Goal: Information Seeking & Learning: Learn about a topic

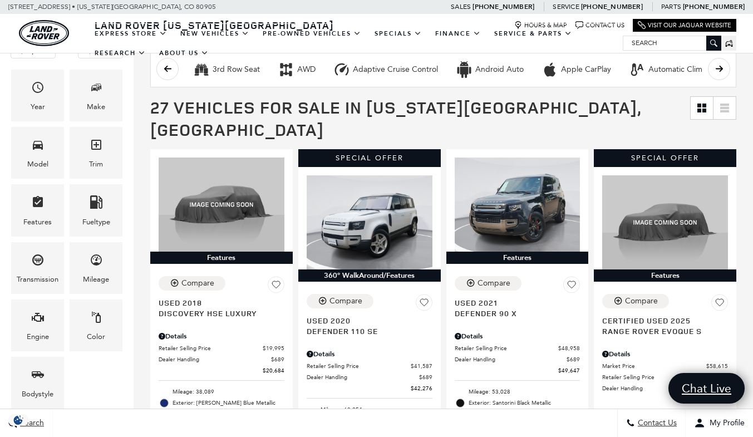
scroll to position [169, 0]
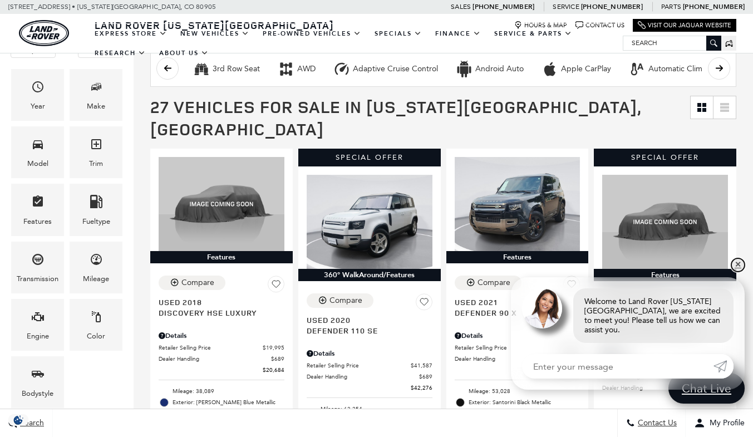
click at [738, 271] on link "✕" at bounding box center [737, 264] width 13 height 13
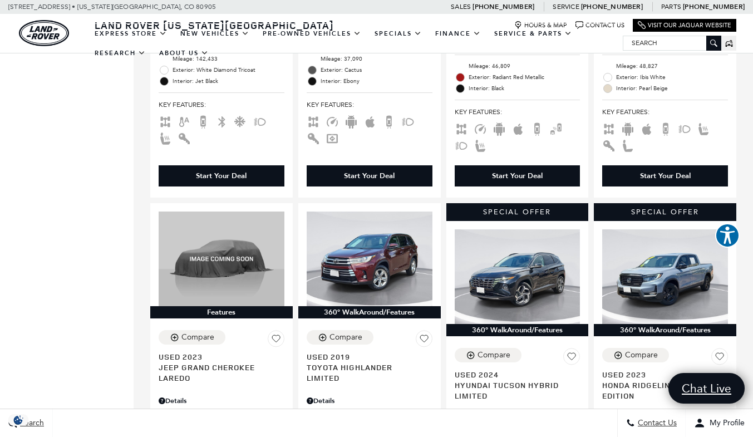
scroll to position [1796, 0]
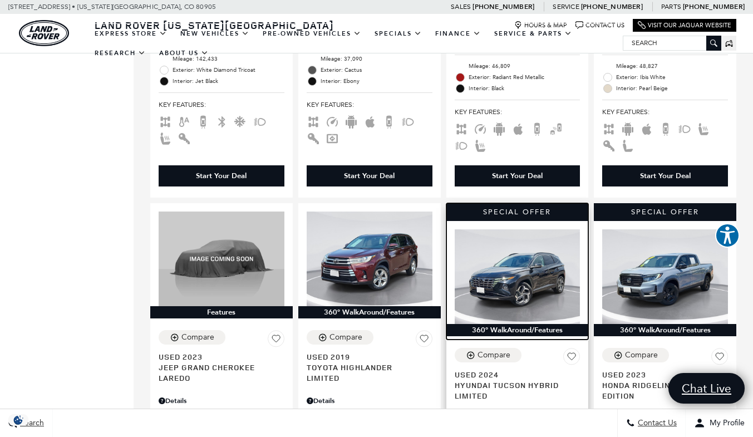
click at [519, 273] on img at bounding box center [518, 276] width 126 height 94
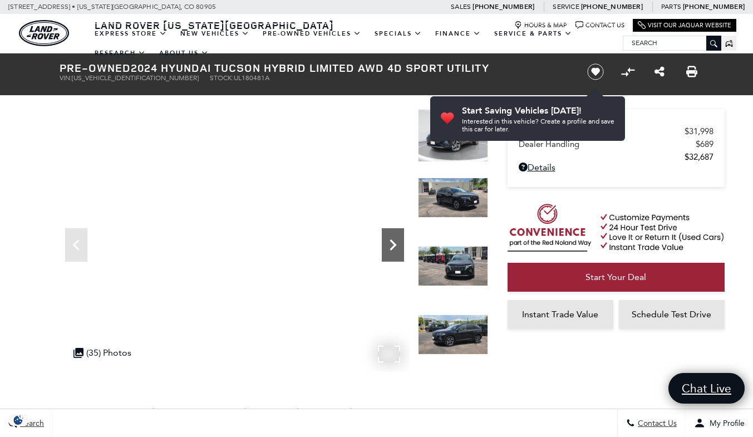
click at [392, 244] on icon "Next" at bounding box center [393, 245] width 22 height 22
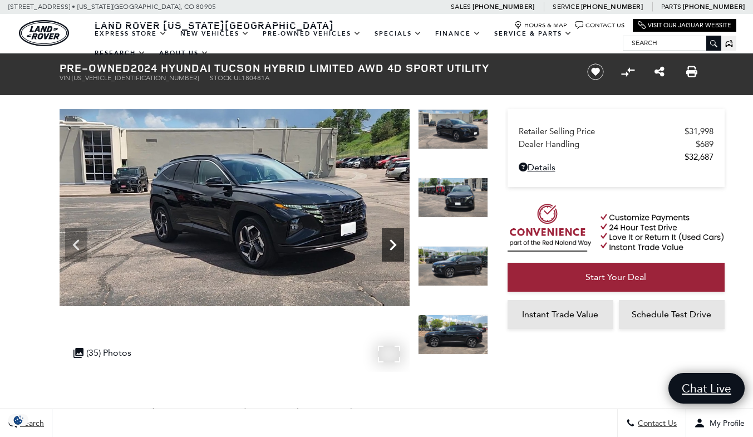
click at [392, 244] on icon "Next" at bounding box center [393, 245] width 22 height 22
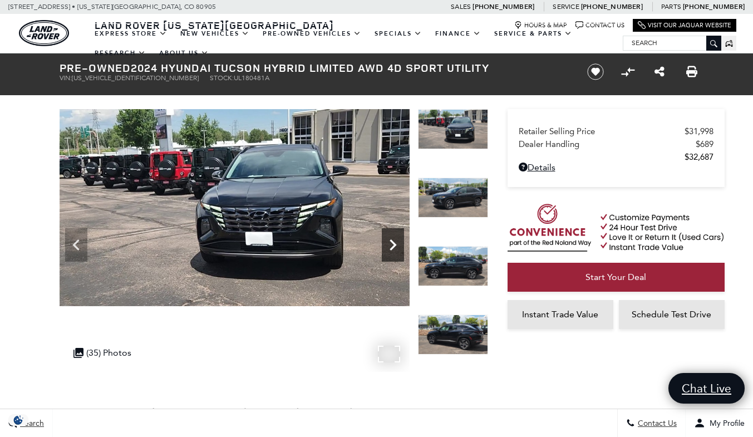
click at [392, 244] on icon "Next" at bounding box center [393, 245] width 22 height 22
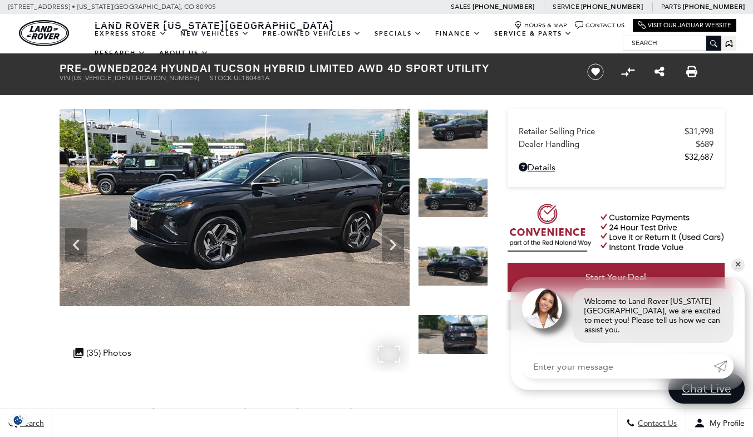
click at [86, 353] on div ".cls-1, .cls-3 { fill: #c50033; } .cls-1 { clip-rule: evenodd; } .cls-2 { clip-…" at bounding box center [102, 353] width 69 height 22
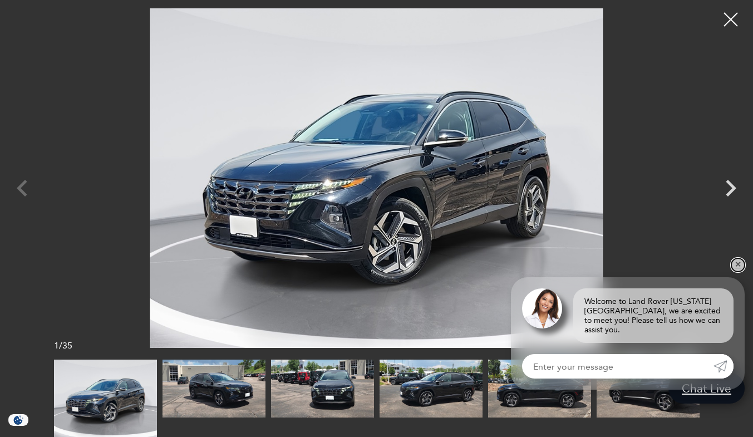
click at [737, 271] on link "✕" at bounding box center [737, 264] width 13 height 13
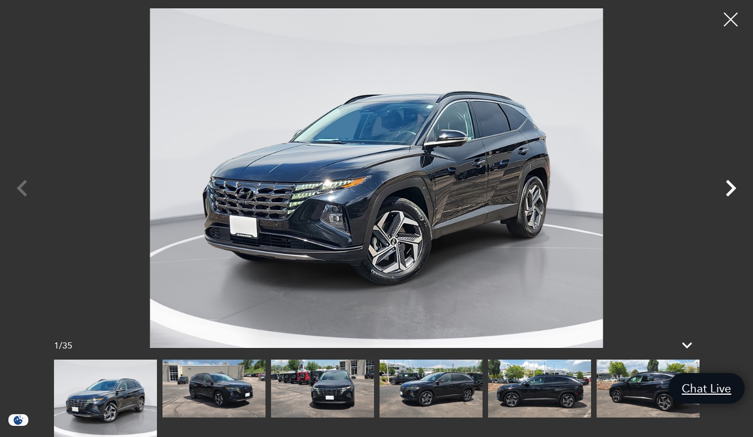
click at [729, 188] on icon "Next" at bounding box center [730, 187] width 33 height 33
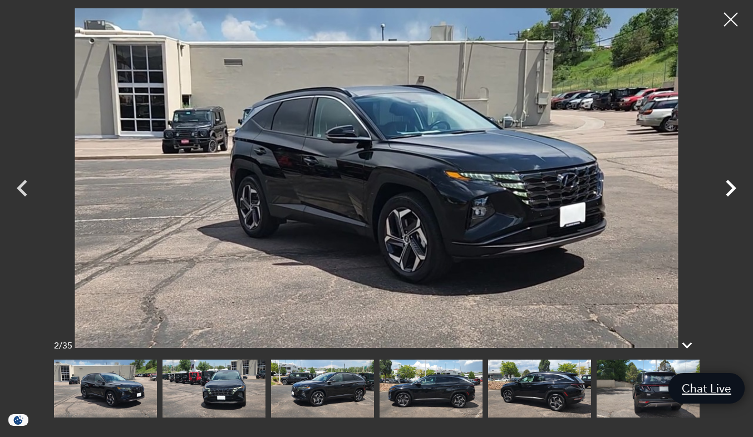
click at [729, 188] on icon "Next" at bounding box center [730, 187] width 33 height 33
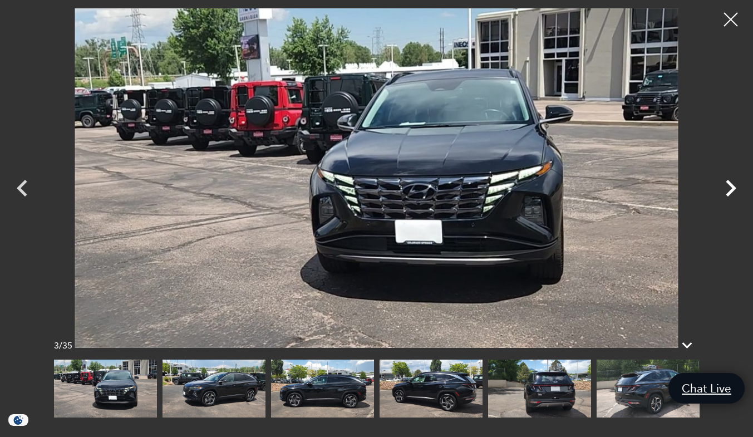
click at [729, 188] on icon "Next" at bounding box center [730, 187] width 33 height 33
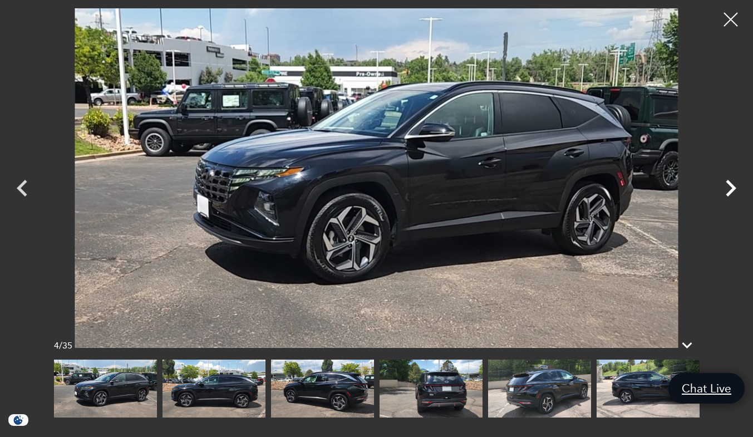
click at [729, 188] on icon "Next" at bounding box center [730, 187] width 33 height 33
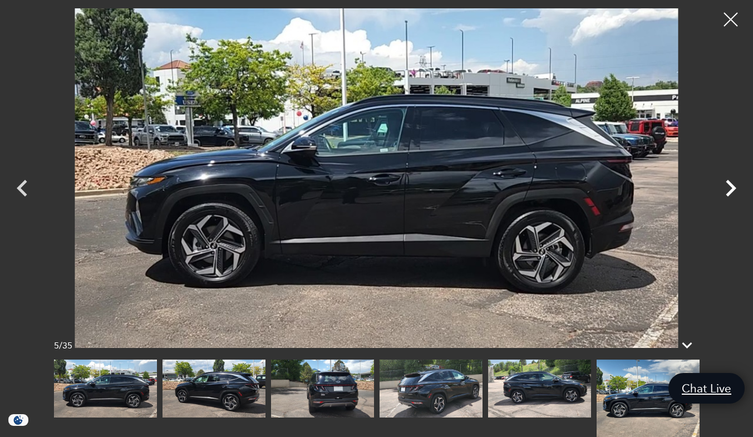
click at [729, 188] on icon "Next" at bounding box center [730, 187] width 33 height 33
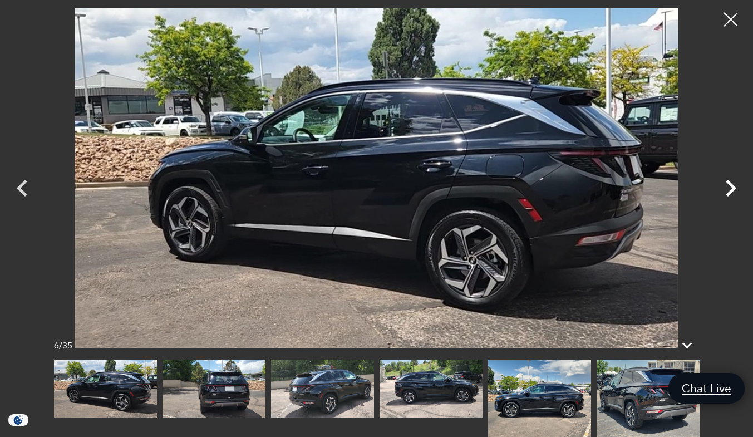
click at [729, 188] on icon "Next" at bounding box center [730, 187] width 33 height 33
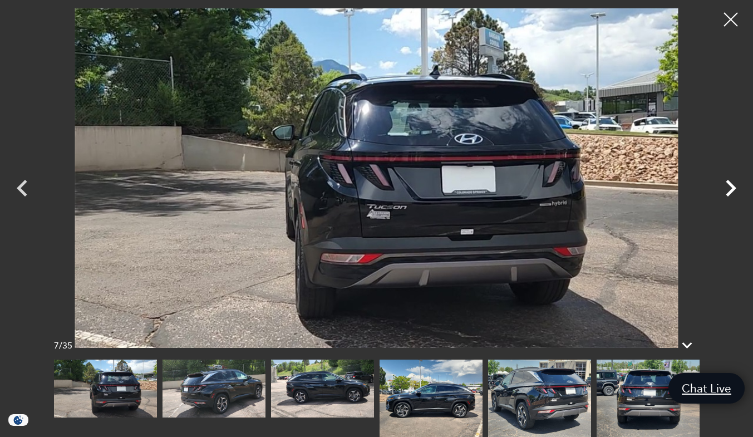
click at [729, 188] on icon "Next" at bounding box center [730, 187] width 33 height 33
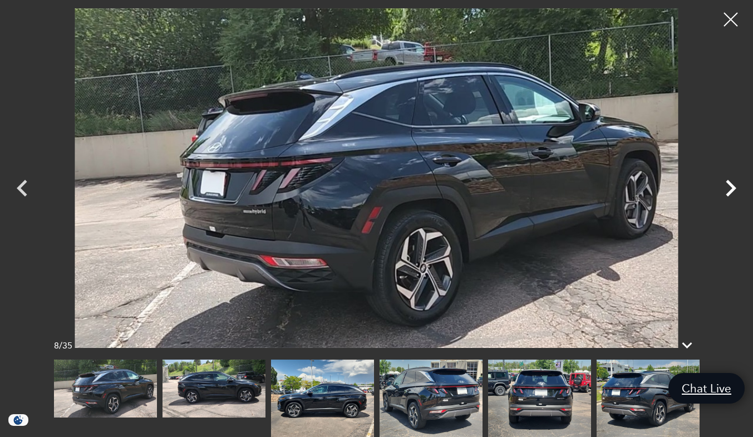
click at [729, 188] on icon "Next" at bounding box center [730, 187] width 33 height 33
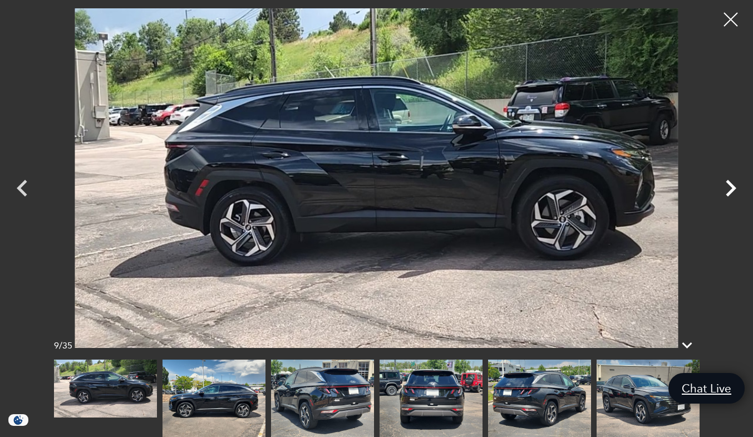
click at [729, 188] on icon "Next" at bounding box center [730, 187] width 33 height 33
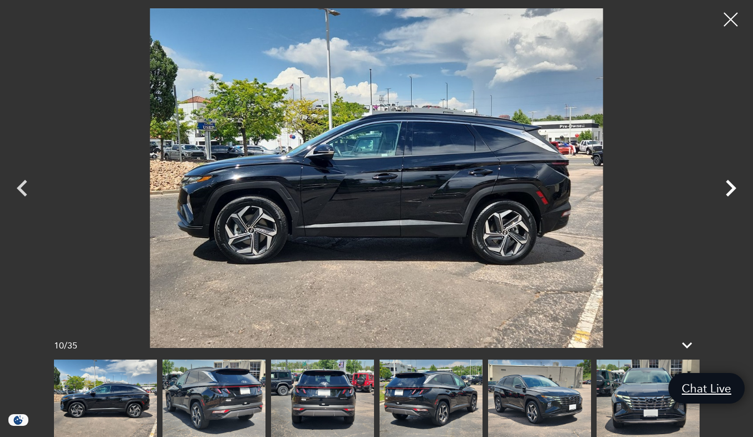
click at [729, 188] on icon "Next" at bounding box center [730, 187] width 33 height 33
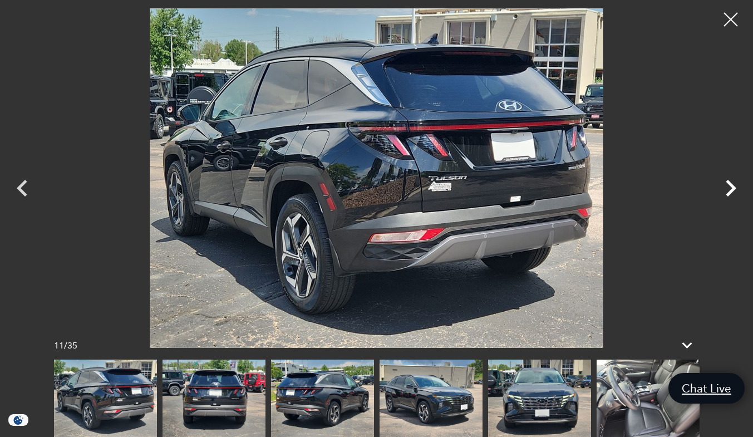
click at [729, 188] on icon "Next" at bounding box center [730, 187] width 33 height 33
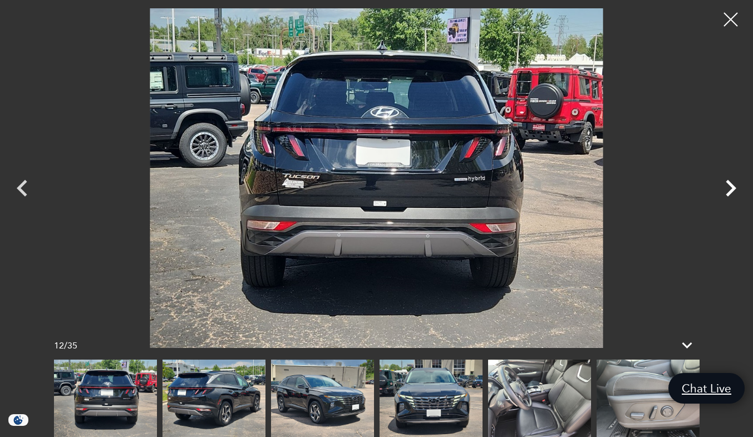
click at [729, 188] on icon "Next" at bounding box center [730, 187] width 33 height 33
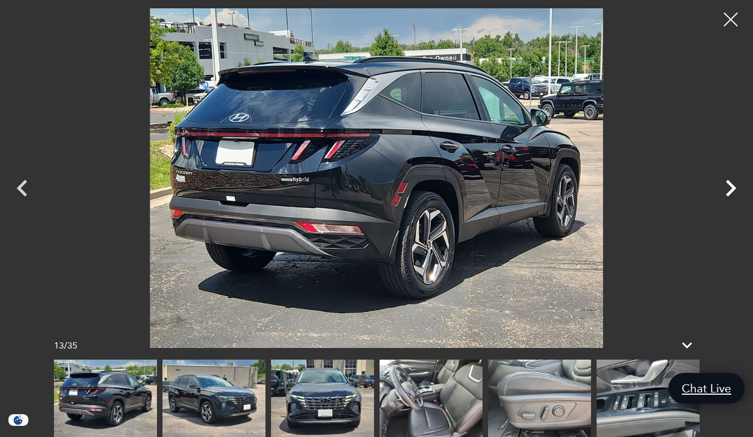
click at [729, 188] on icon "Next" at bounding box center [730, 187] width 33 height 33
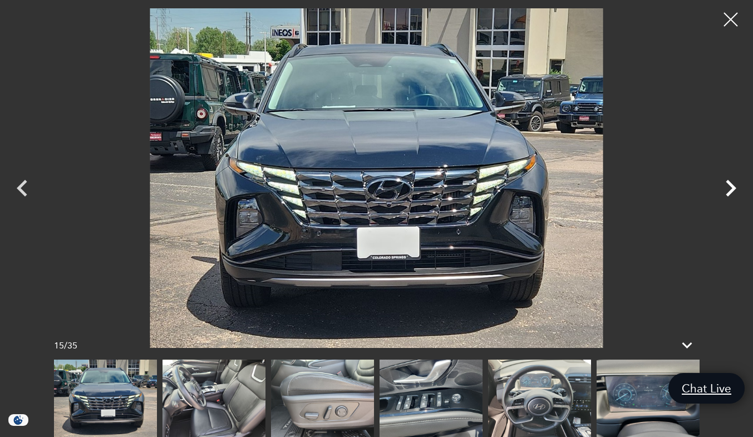
click at [729, 188] on icon "Next" at bounding box center [730, 187] width 33 height 33
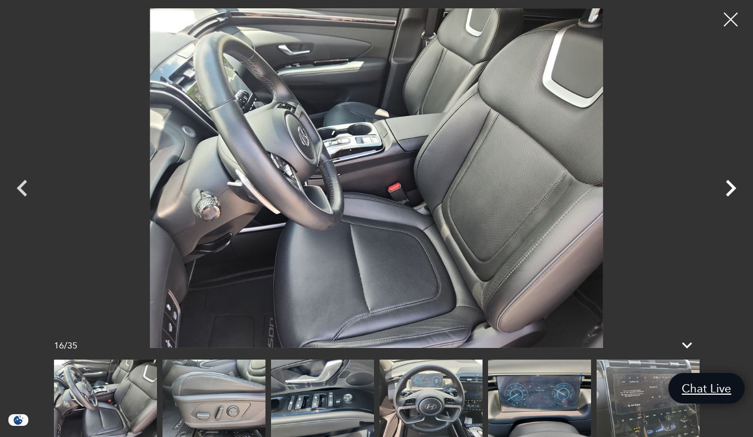
click at [729, 188] on icon "Next" at bounding box center [730, 187] width 33 height 33
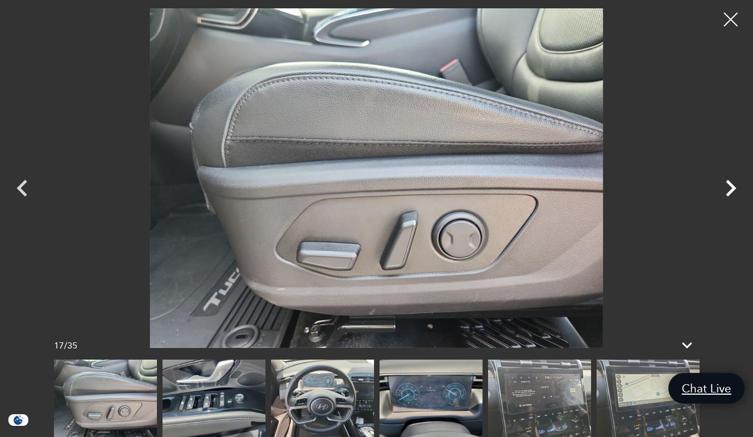
click at [731, 187] on icon "Next" at bounding box center [730, 187] width 33 height 33
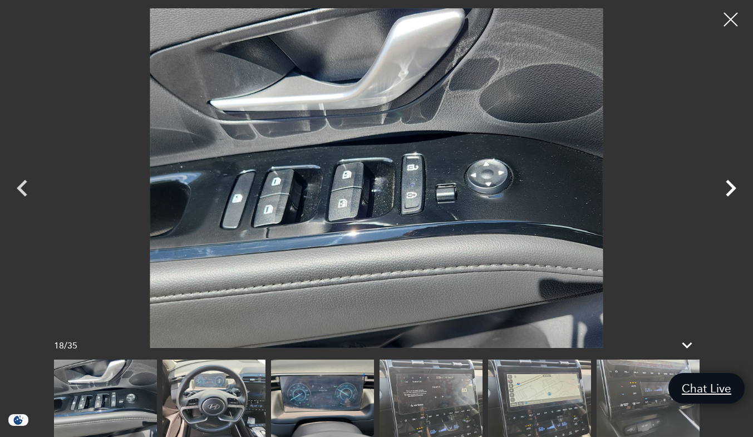
click at [731, 187] on icon "Next" at bounding box center [730, 187] width 33 height 33
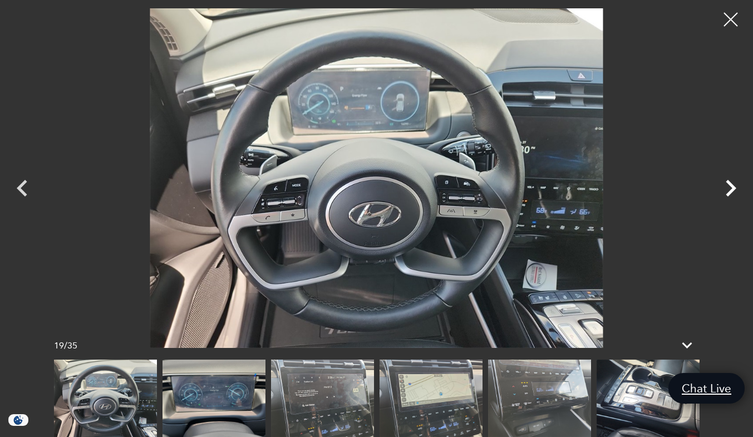
click at [731, 187] on icon "Next" at bounding box center [730, 187] width 33 height 33
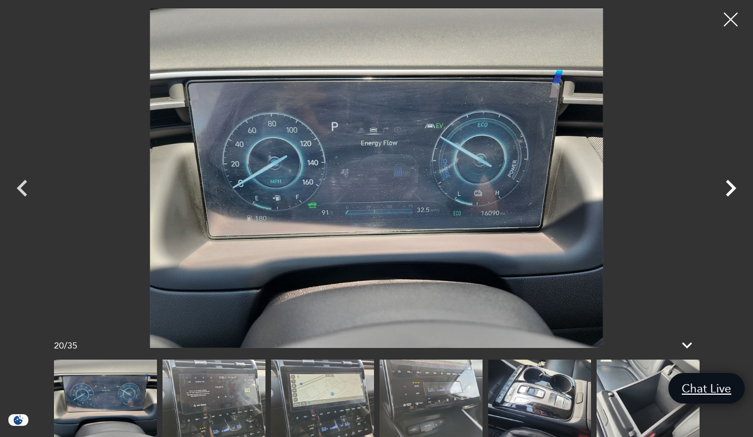
click at [731, 187] on icon "Next" at bounding box center [730, 187] width 33 height 33
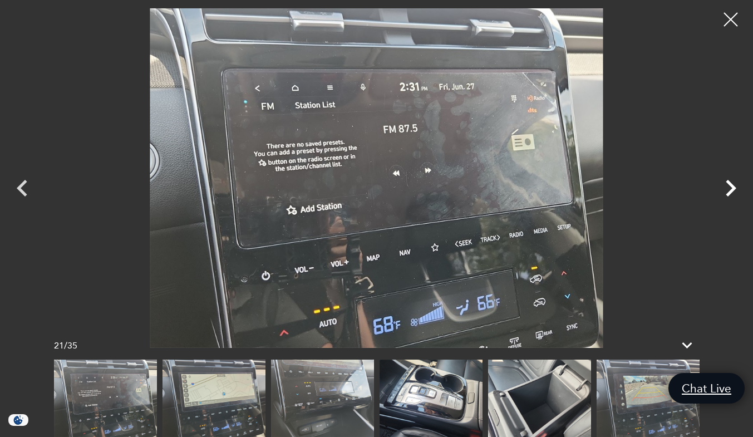
click at [731, 187] on icon "Next" at bounding box center [730, 187] width 33 height 33
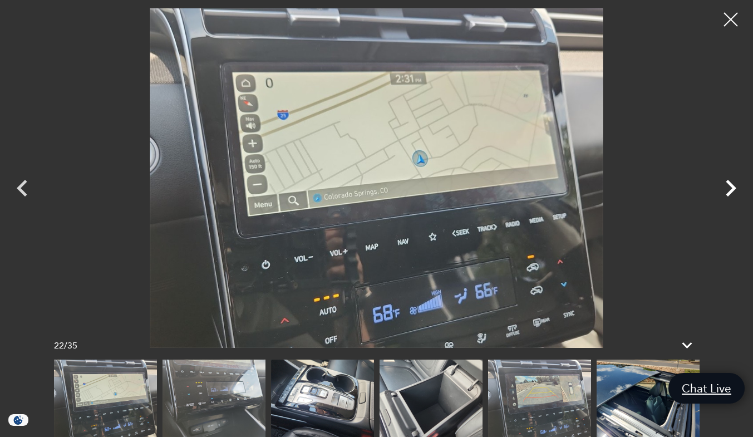
click at [731, 187] on icon "Next" at bounding box center [730, 187] width 33 height 33
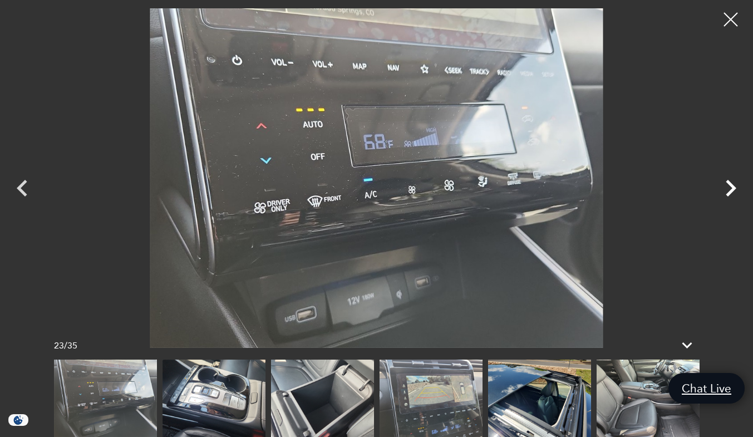
click at [731, 187] on icon "Next" at bounding box center [730, 187] width 33 height 33
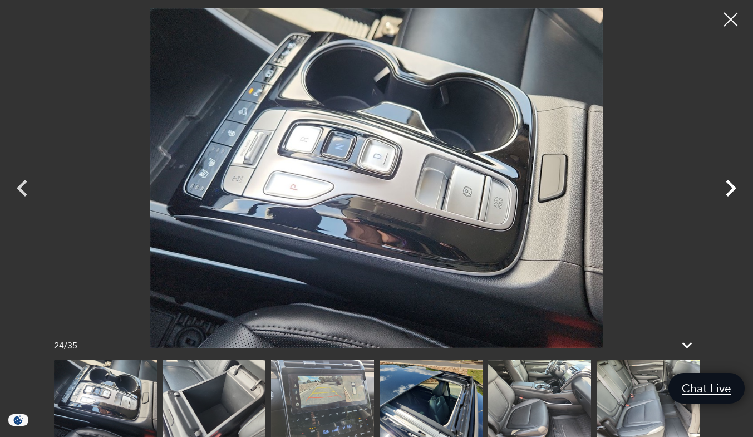
click at [731, 187] on icon "Next" at bounding box center [730, 187] width 33 height 33
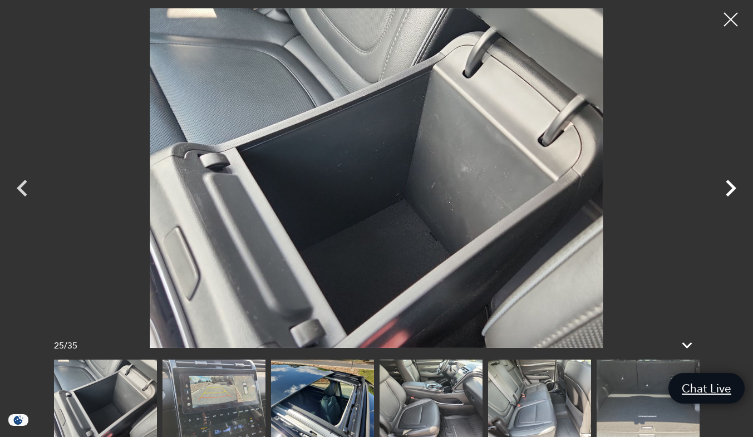
click at [731, 187] on icon "Next" at bounding box center [730, 187] width 33 height 33
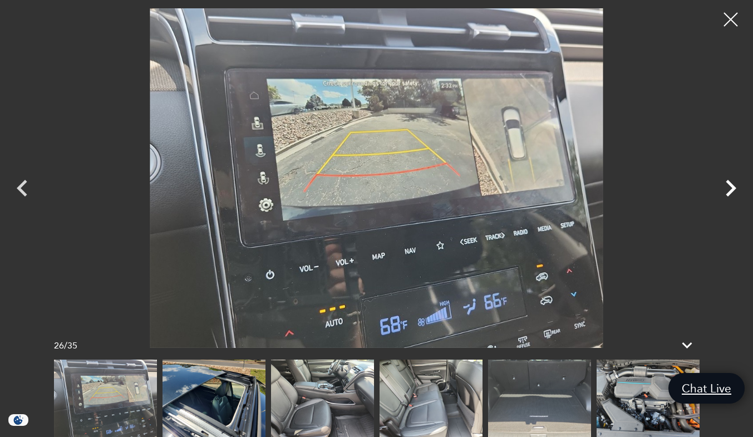
click at [731, 187] on icon "Next" at bounding box center [730, 187] width 33 height 33
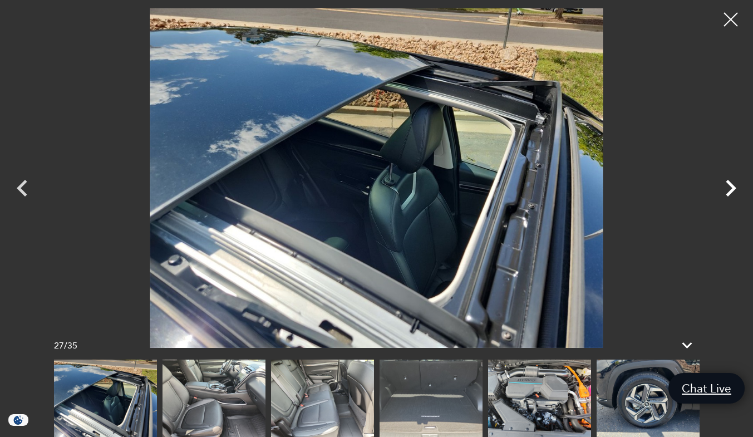
click at [731, 187] on icon "Next" at bounding box center [730, 187] width 33 height 33
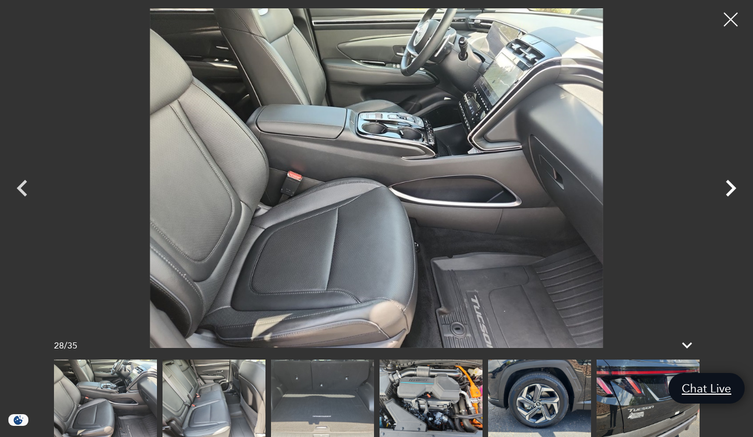
click at [731, 187] on icon "Next" at bounding box center [730, 187] width 33 height 33
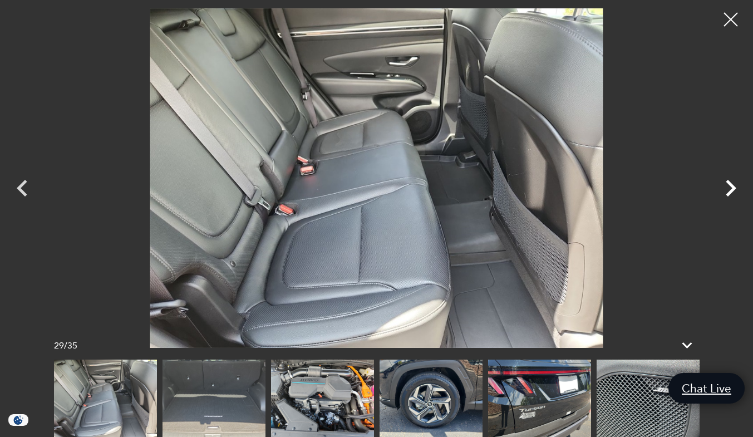
click at [731, 187] on icon "Next" at bounding box center [730, 187] width 33 height 33
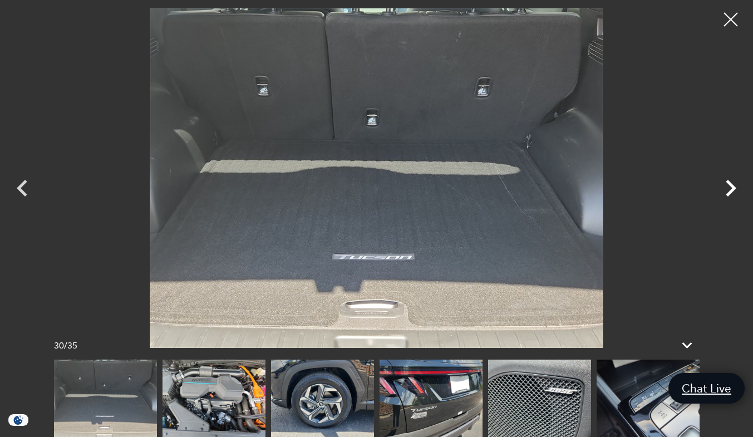
click at [731, 187] on icon "Next" at bounding box center [730, 187] width 33 height 33
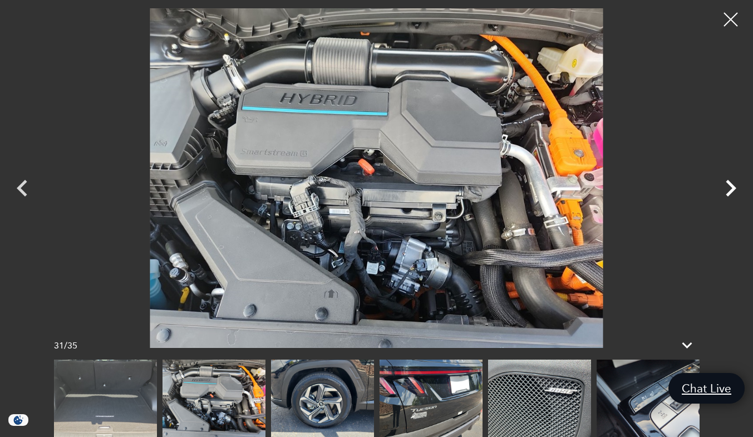
click at [731, 187] on icon "Next" at bounding box center [730, 187] width 33 height 33
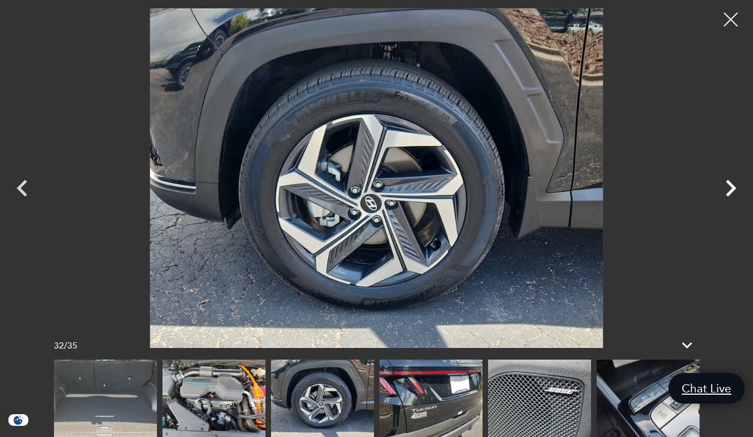
click at [731, 187] on icon "Next" at bounding box center [730, 187] width 33 height 33
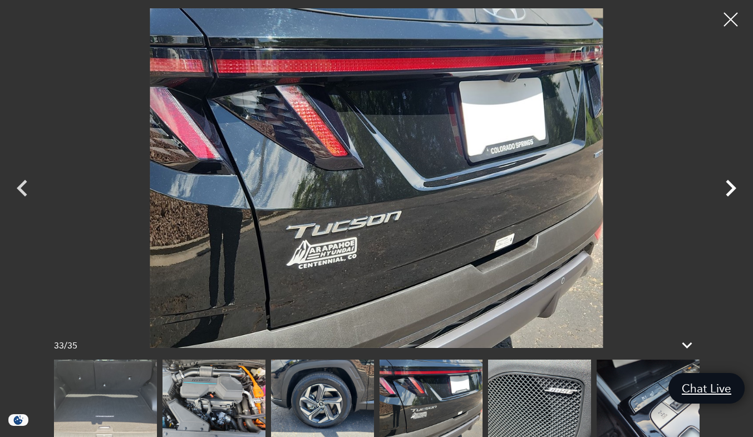
click at [731, 187] on icon "Next" at bounding box center [730, 187] width 33 height 33
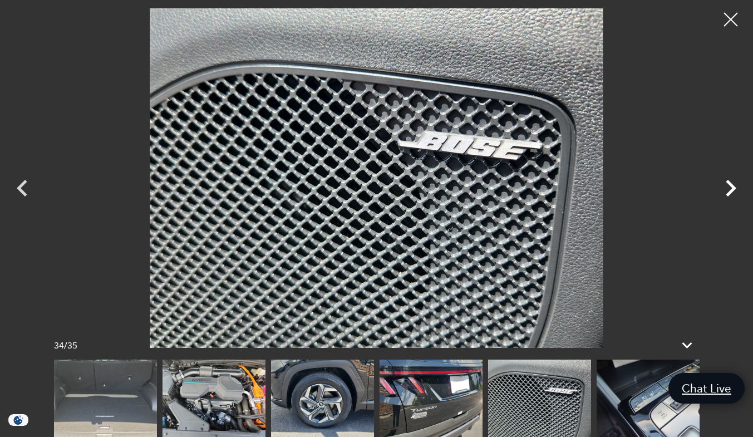
click at [731, 187] on icon "Next" at bounding box center [730, 187] width 33 height 33
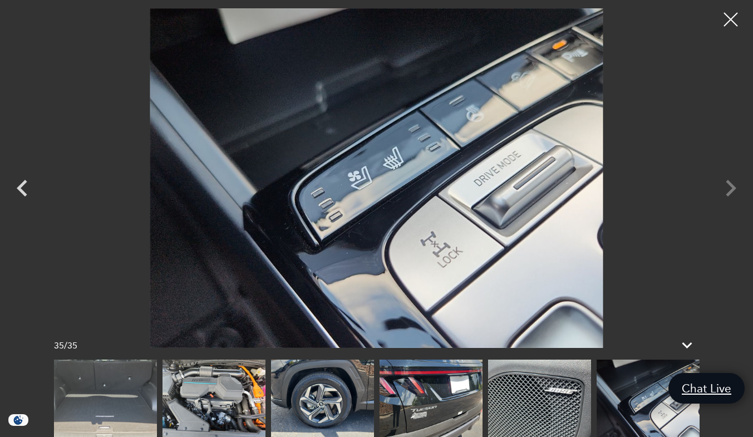
click at [731, 187] on div at bounding box center [376, 177] width 753 height 339
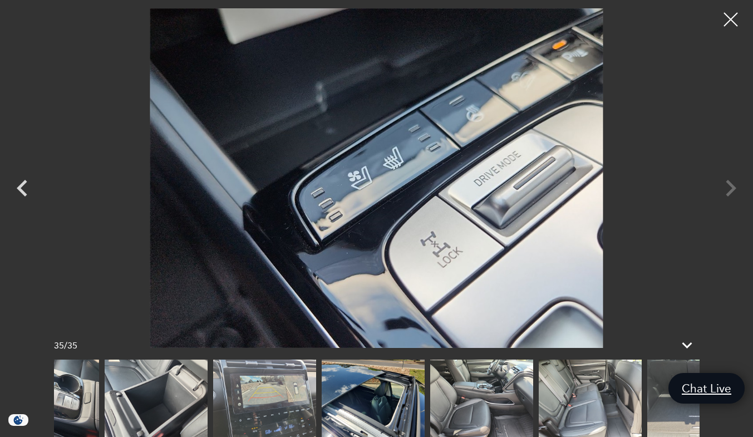
click at [701, 420] on div "35 / 35" at bounding box center [377, 397] width 668 height 77
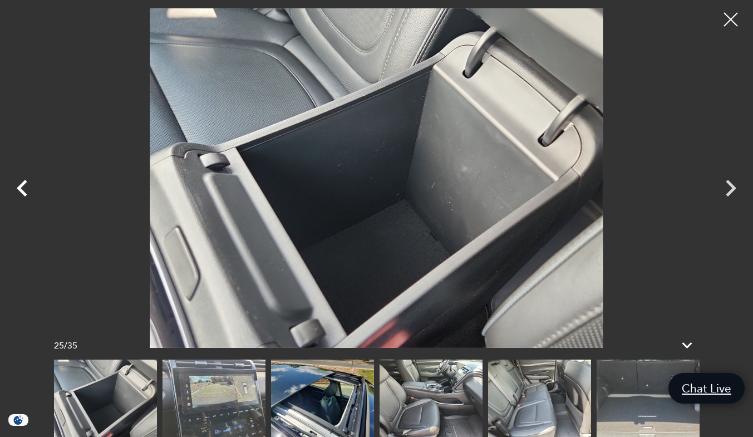
click at [20, 190] on icon "Previous" at bounding box center [22, 188] width 11 height 17
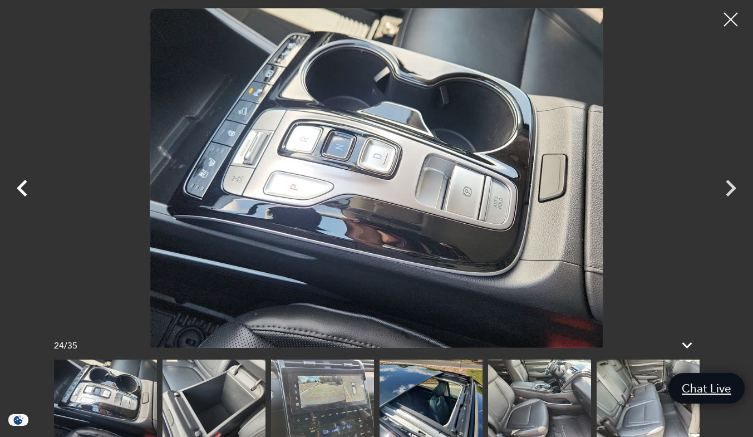
click at [20, 190] on icon "Previous" at bounding box center [22, 188] width 11 height 17
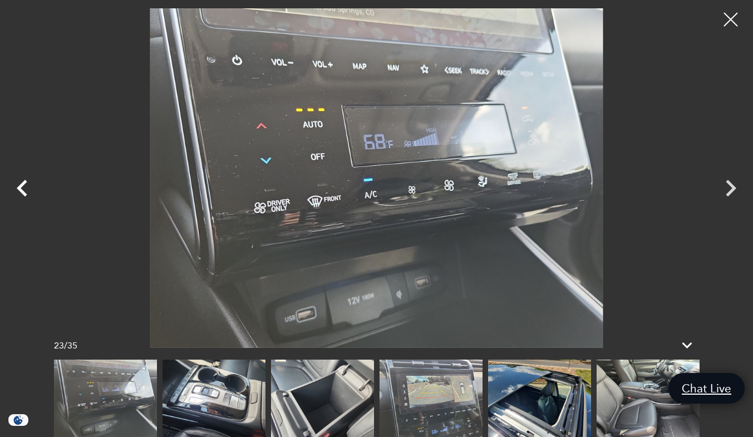
click at [20, 190] on icon "Previous" at bounding box center [22, 188] width 11 height 17
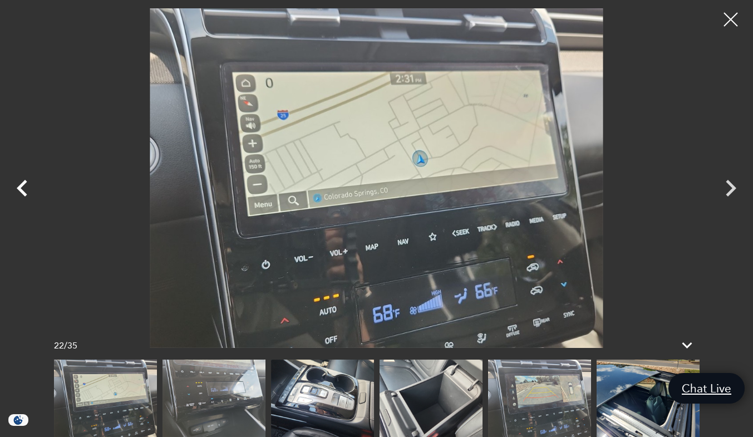
click at [20, 190] on icon "Previous" at bounding box center [22, 188] width 11 height 17
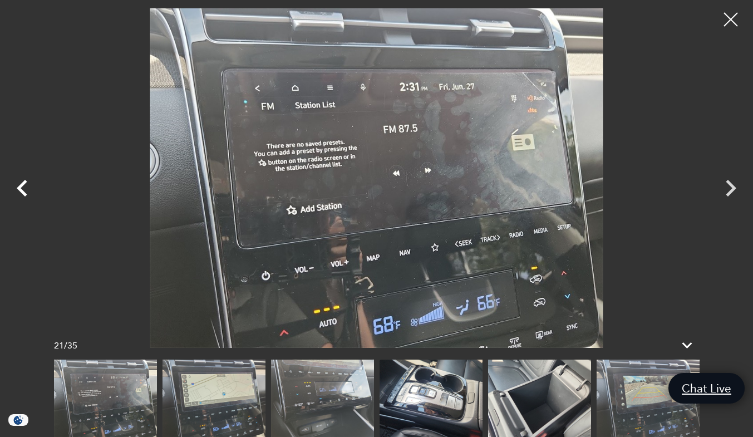
click at [20, 190] on icon "Previous" at bounding box center [22, 188] width 11 height 17
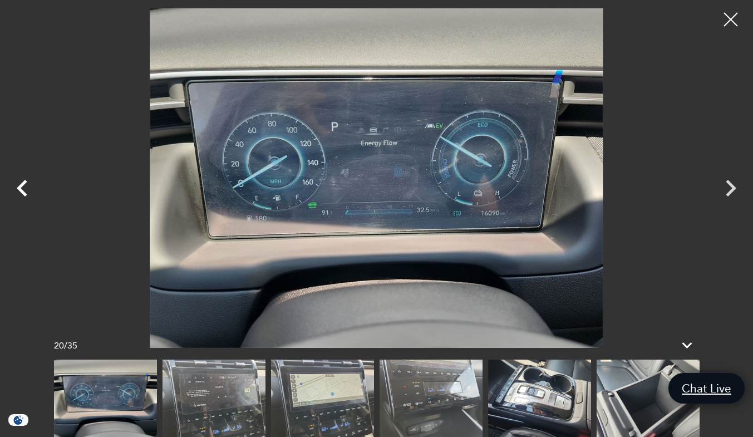
click at [20, 190] on icon "Previous" at bounding box center [22, 188] width 11 height 17
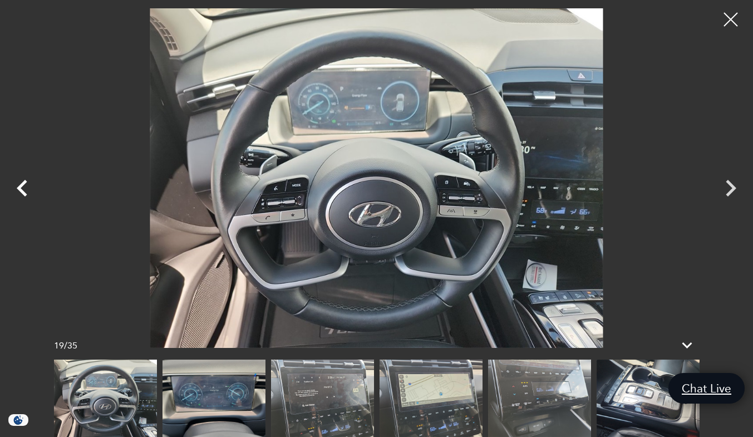
click at [20, 190] on icon "Previous" at bounding box center [22, 188] width 11 height 17
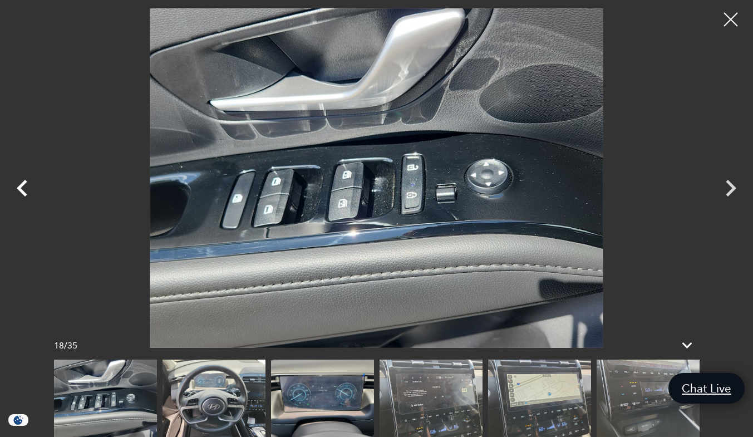
click at [20, 190] on icon "Previous" at bounding box center [22, 188] width 11 height 17
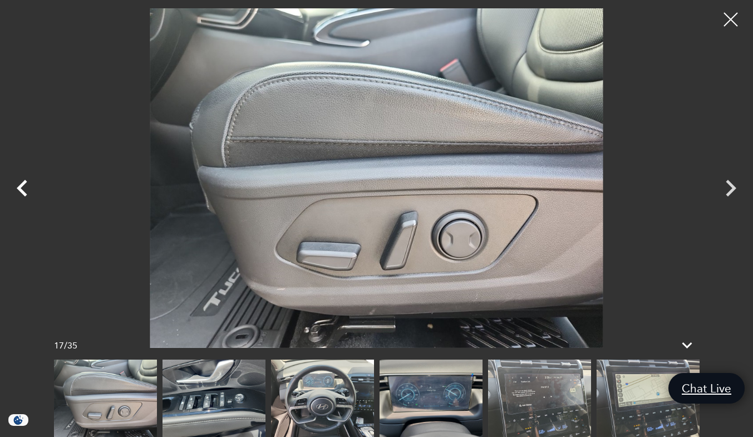
click at [20, 190] on icon "Previous" at bounding box center [22, 188] width 11 height 17
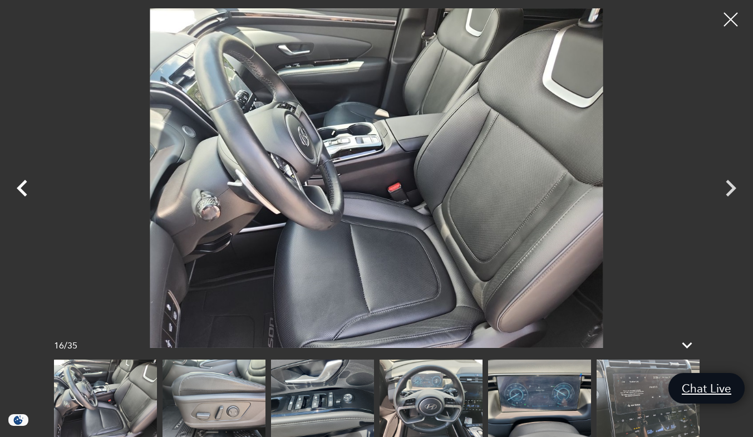
click at [20, 190] on icon "Previous" at bounding box center [22, 188] width 11 height 17
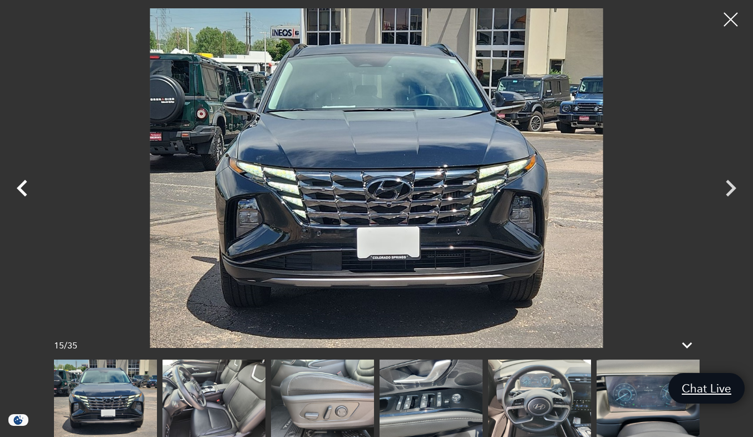
click at [20, 190] on icon "Previous" at bounding box center [22, 188] width 11 height 17
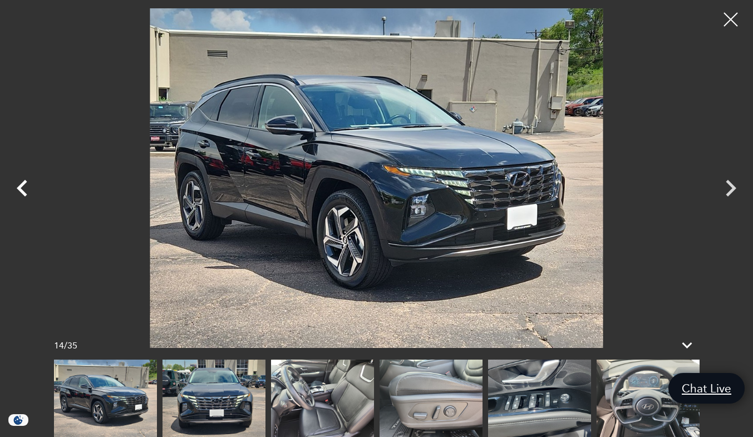
click at [20, 190] on icon "Previous" at bounding box center [22, 188] width 11 height 17
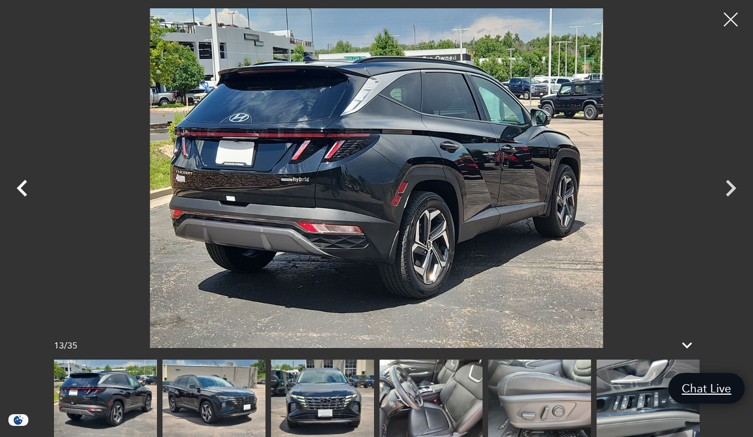
click at [20, 190] on icon "Previous" at bounding box center [22, 188] width 11 height 17
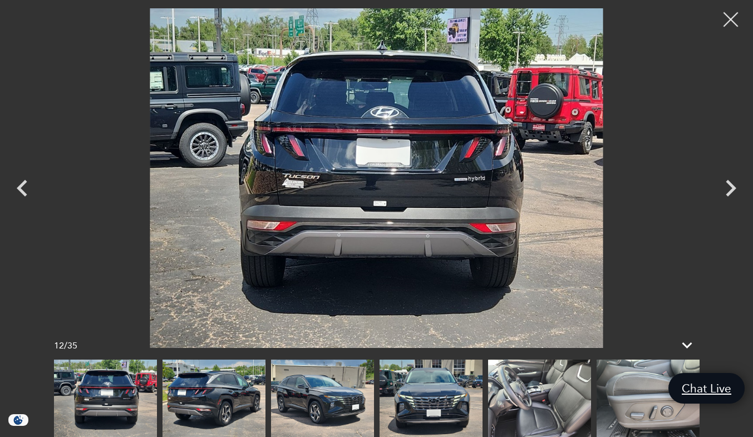
click at [729, 19] on div at bounding box center [730, 19] width 29 height 29
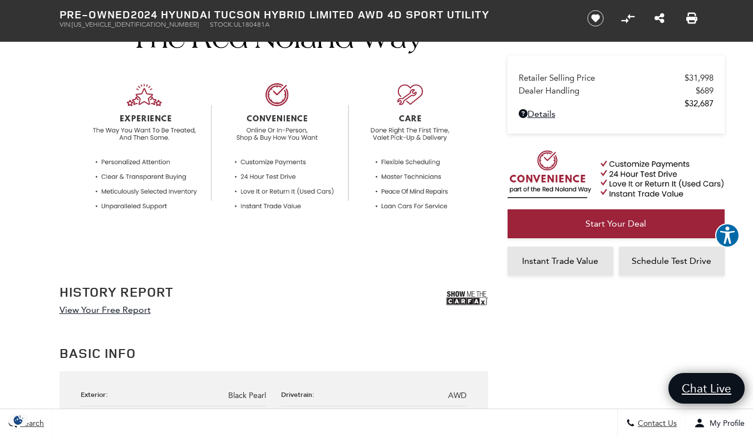
scroll to position [378, 0]
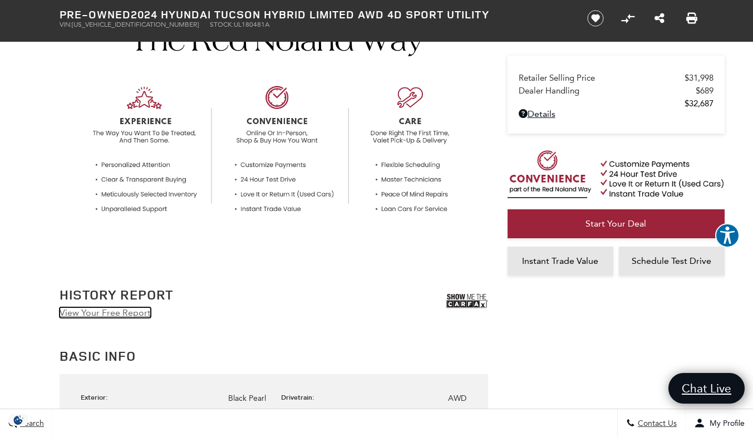
click at [111, 314] on link "View Your Free Report" at bounding box center [105, 312] width 91 height 11
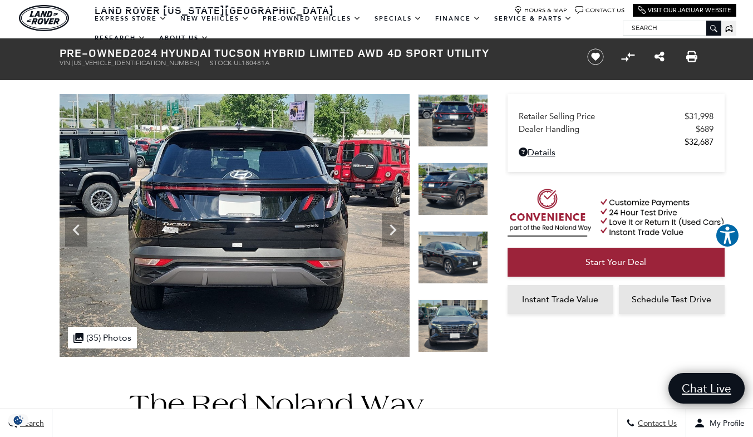
scroll to position [0, 0]
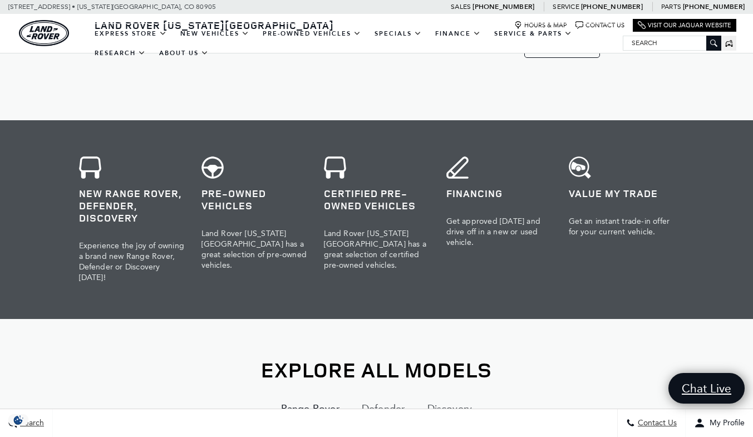
scroll to position [558, 0]
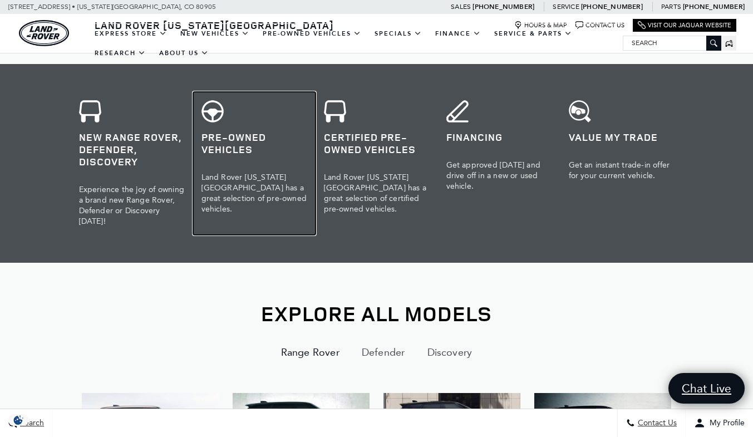
click at [216, 138] on h3 "Pre-Owned Vehicles" at bounding box center [254, 143] width 106 height 24
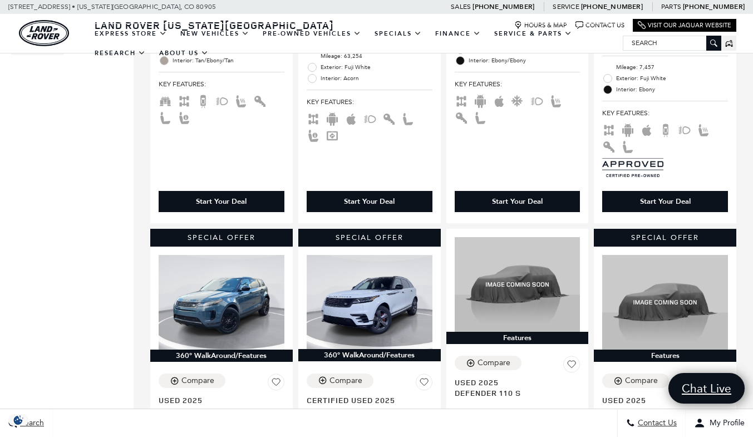
scroll to position [523, 0]
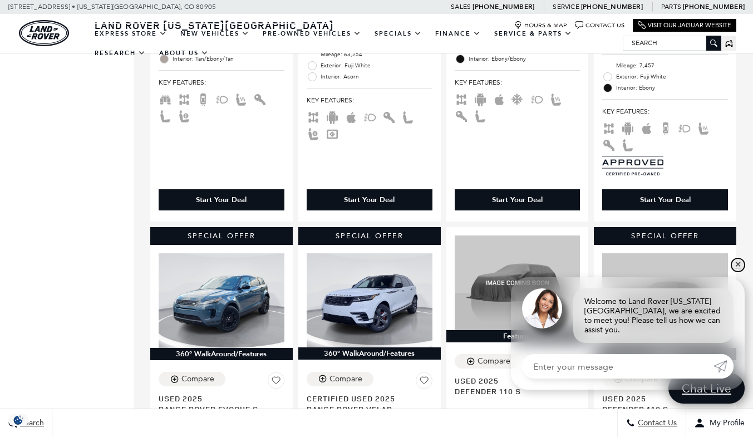
click at [738, 271] on link "✕" at bounding box center [737, 264] width 13 height 13
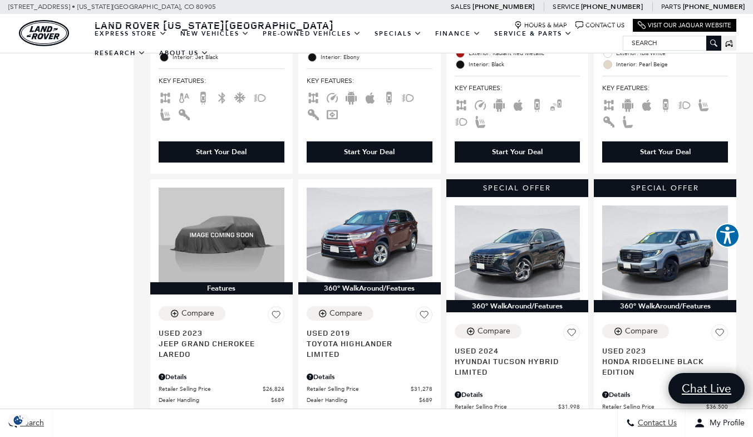
scroll to position [1822, 0]
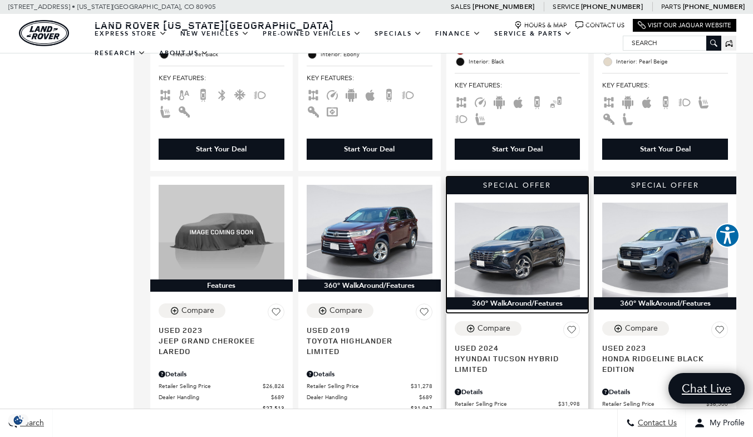
click at [531, 236] on img at bounding box center [518, 249] width 126 height 94
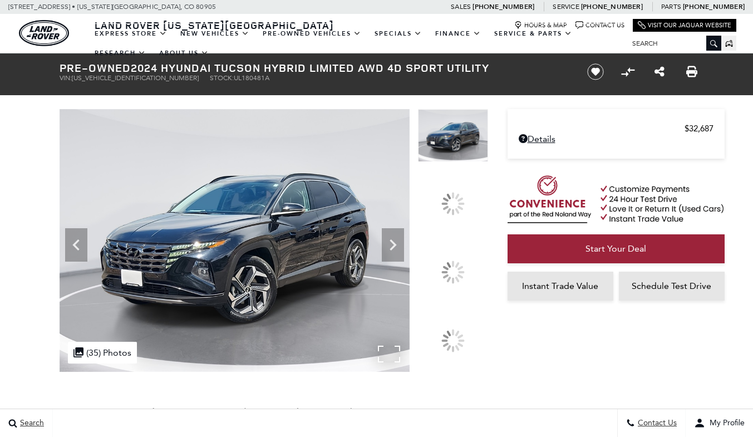
click at [274, 282] on img at bounding box center [235, 240] width 350 height 263
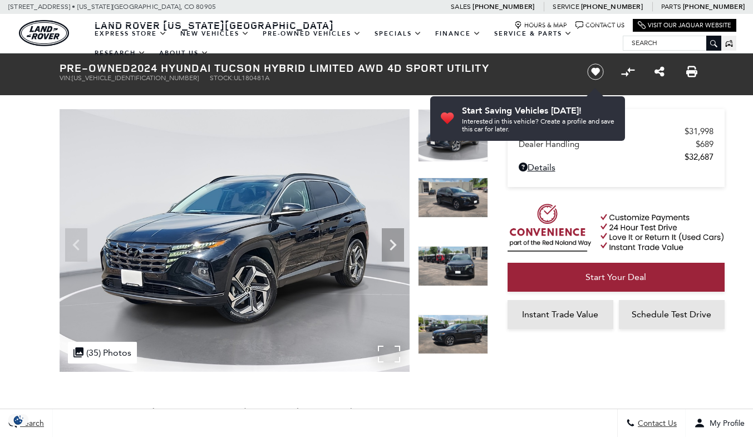
click at [98, 349] on div ".cls-1, .cls-3 { fill: #c50033; } .cls-1 { clip-rule: evenodd; } .cls-2 { clip-…" at bounding box center [102, 353] width 69 height 22
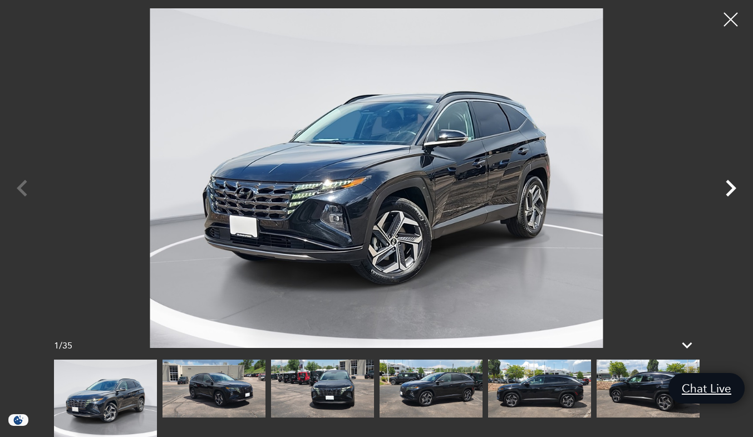
click at [727, 187] on icon "Next" at bounding box center [730, 187] width 33 height 33
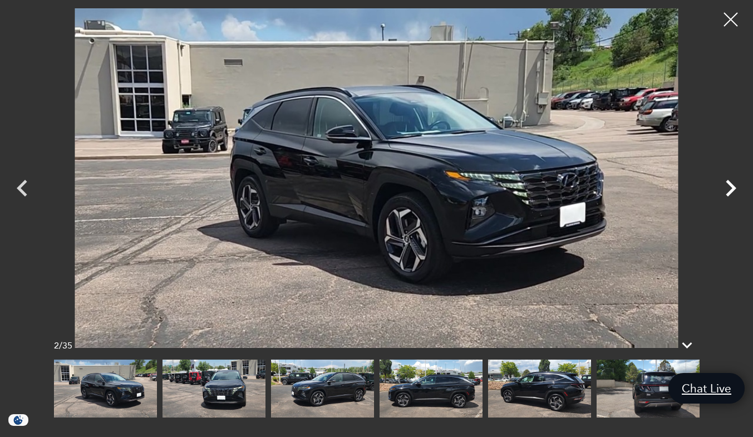
click at [727, 187] on icon "Next" at bounding box center [730, 187] width 33 height 33
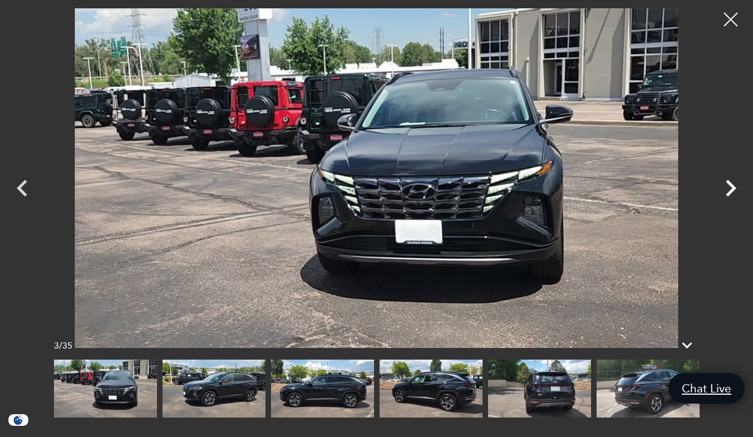
click at [727, 187] on icon "Next" at bounding box center [730, 187] width 33 height 33
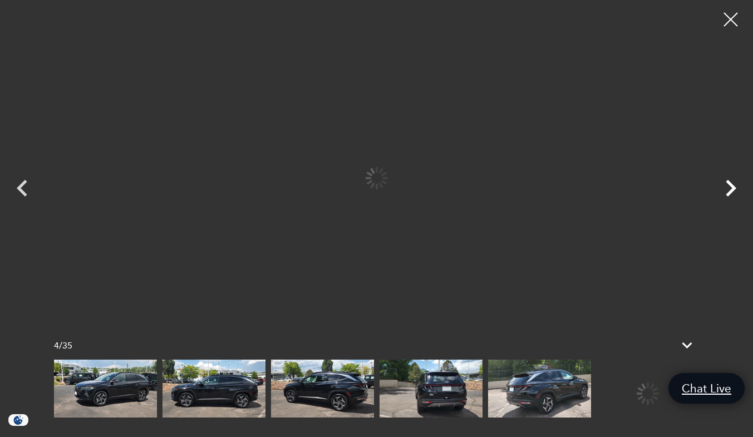
click at [727, 187] on icon "Next" at bounding box center [730, 187] width 33 height 33
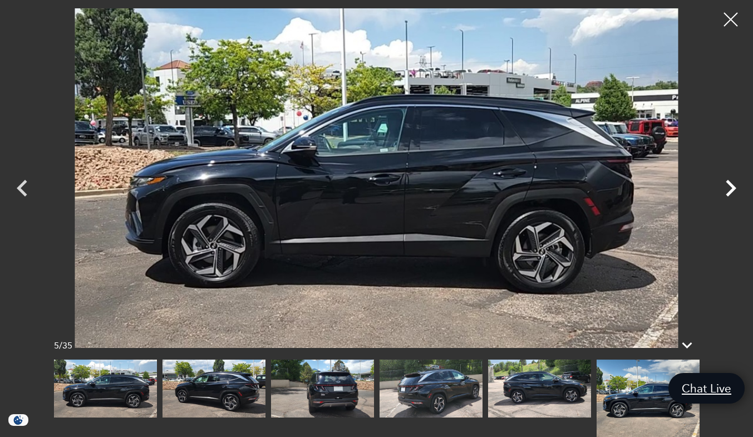
click at [727, 187] on icon "Next" at bounding box center [730, 187] width 33 height 33
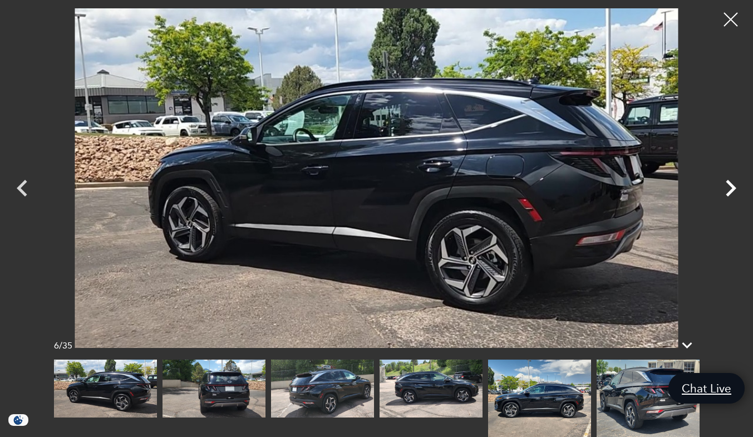
click at [727, 187] on icon "Next" at bounding box center [730, 187] width 33 height 33
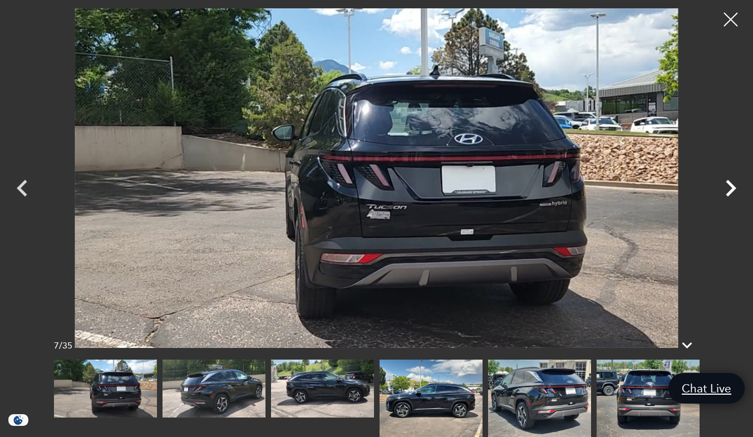
click at [725, 183] on icon "Next" at bounding box center [730, 187] width 33 height 33
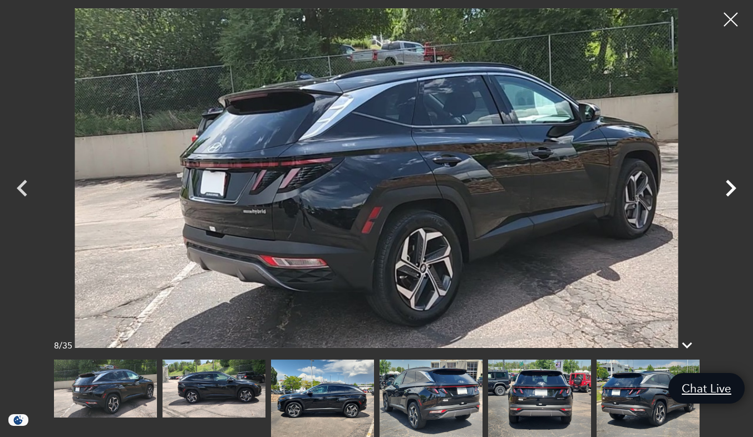
click at [725, 183] on icon "Next" at bounding box center [730, 187] width 33 height 33
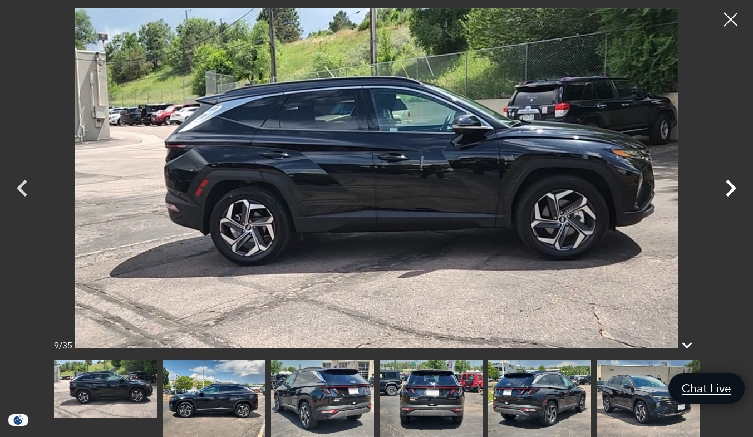
click at [725, 183] on icon "Next" at bounding box center [730, 187] width 33 height 33
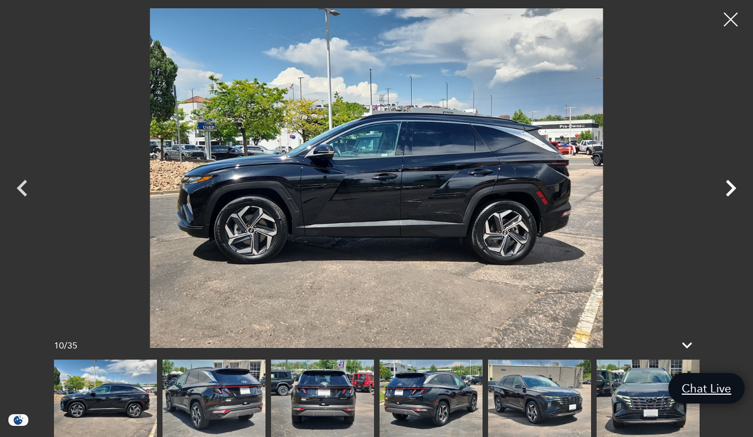
click at [725, 183] on icon "Next" at bounding box center [730, 187] width 33 height 33
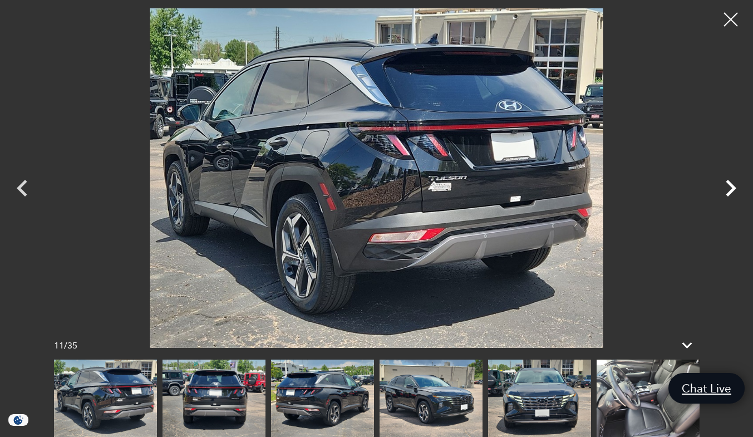
click at [725, 183] on icon "Next" at bounding box center [730, 187] width 33 height 33
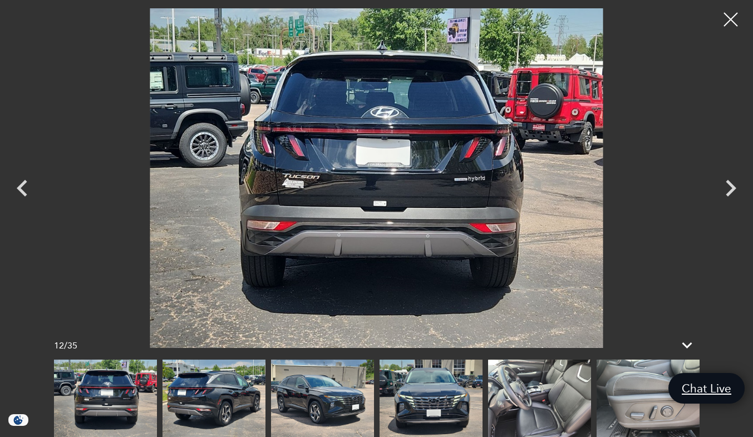
click at [515, 397] on img at bounding box center [539, 397] width 103 height 77
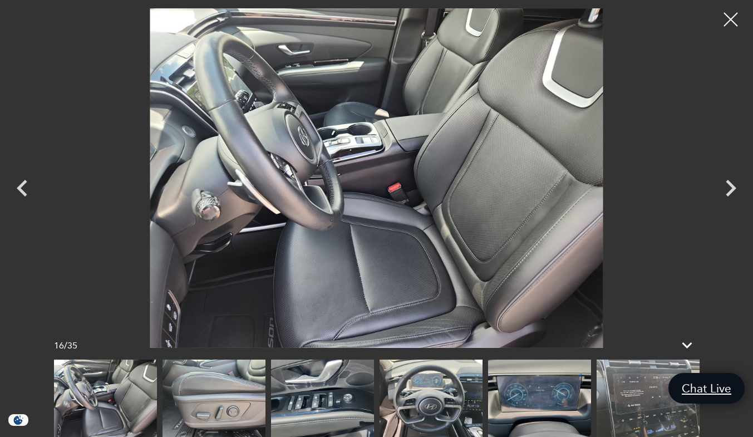
click at [571, 383] on img at bounding box center [539, 397] width 103 height 77
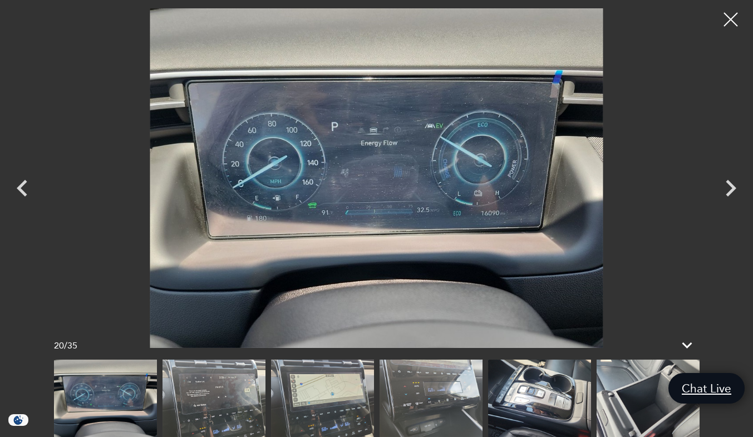
click at [209, 397] on img at bounding box center [213, 397] width 103 height 77
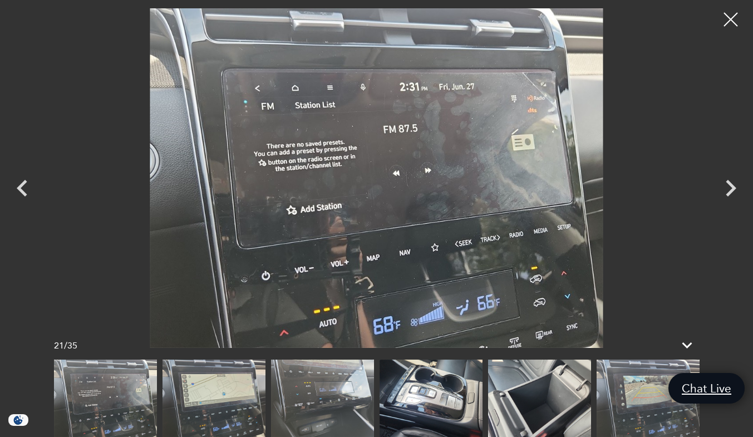
click at [223, 394] on img at bounding box center [213, 397] width 103 height 77
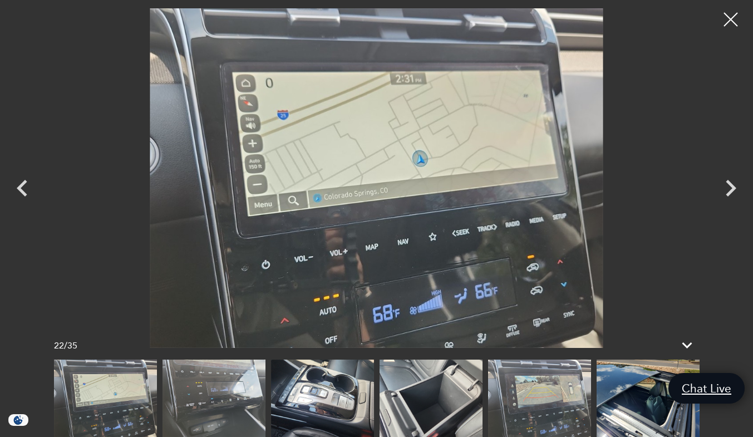
click at [325, 390] on img at bounding box center [322, 397] width 103 height 77
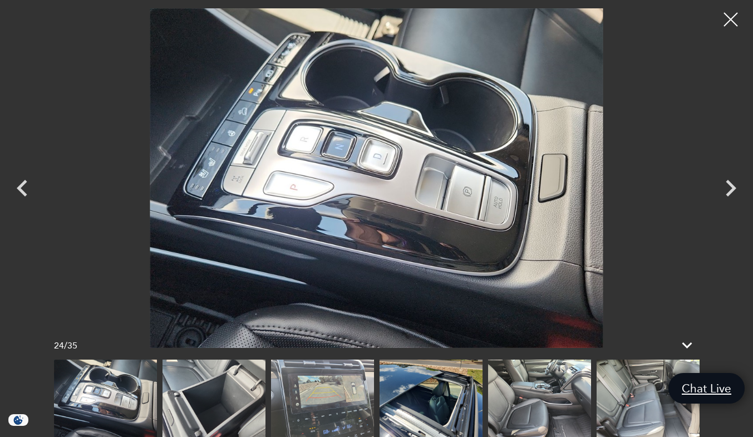
click at [535, 411] on img at bounding box center [539, 397] width 103 height 77
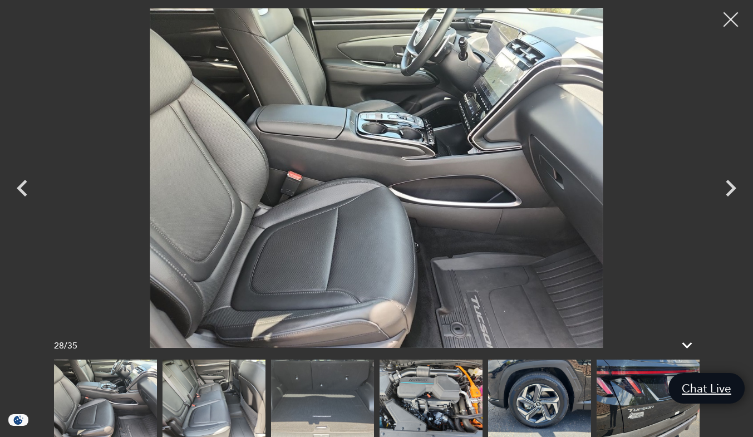
click at [733, 19] on div at bounding box center [730, 19] width 29 height 29
